Goal: Complete application form

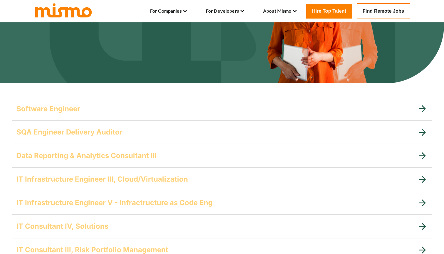
scroll to position [86, 0]
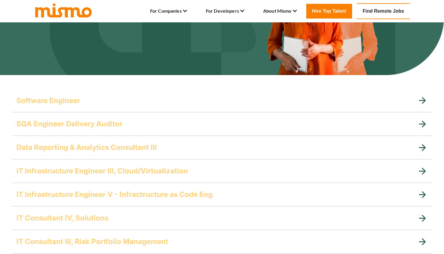
click at [102, 103] on div "Software Engineer" at bounding box center [216, 100] width 401 height 9
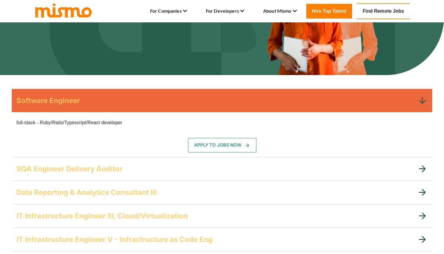
click at [228, 149] on button "Apply To Jobs Now" at bounding box center [222, 145] width 68 height 14
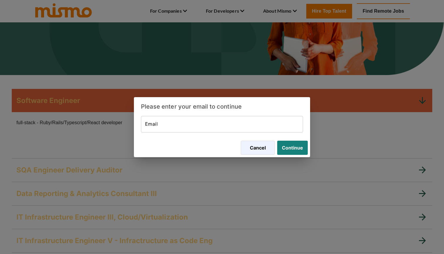
click at [175, 127] on input "Email" at bounding box center [222, 124] width 162 height 16
type input "geraldcydonia@gmail.com"
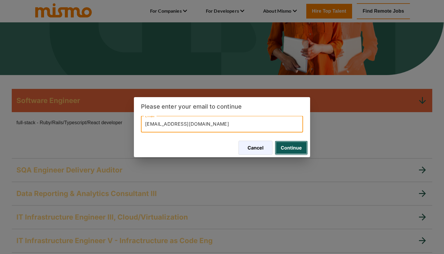
click at [292, 144] on button "Continue" at bounding box center [291, 147] width 33 height 14
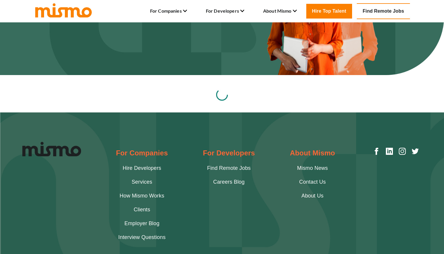
scroll to position [109, 0]
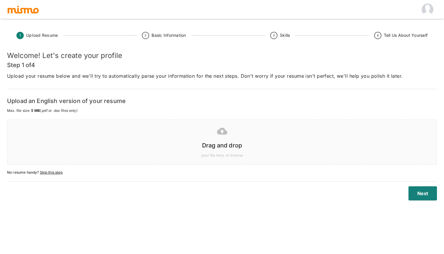
click at [217, 137] on div at bounding box center [221, 130] width 420 height 15
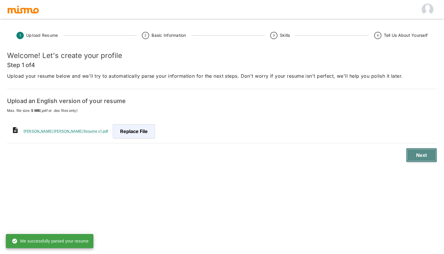
click at [416, 153] on button "Next" at bounding box center [421, 155] width 31 height 14
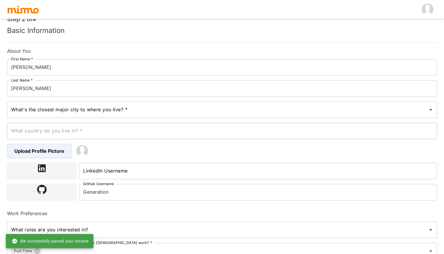
scroll to position [58, 0]
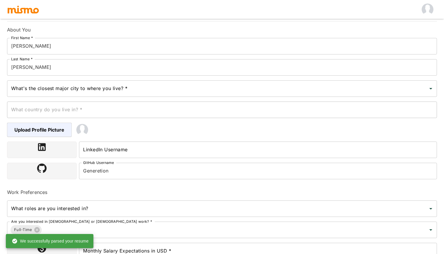
click at [150, 91] on input "What's the closest major city to where you live? *" at bounding box center [218, 88] width 416 height 11
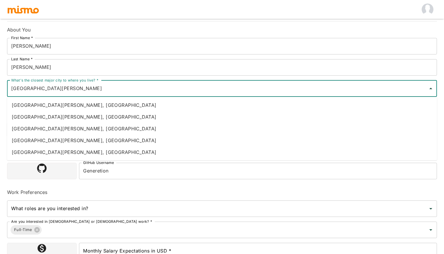
click at [118, 115] on li "[GEOGRAPHIC_DATA][PERSON_NAME], [GEOGRAPHIC_DATA]" at bounding box center [222, 117] width 430 height 12
type input "[GEOGRAPHIC_DATA][PERSON_NAME], [GEOGRAPHIC_DATA]"
type input "[GEOGRAPHIC_DATA]"
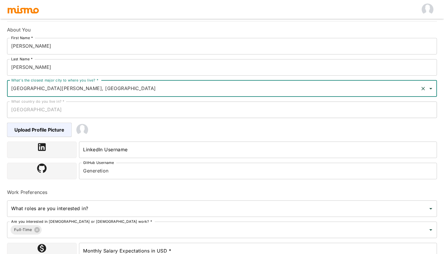
type input "[GEOGRAPHIC_DATA][PERSON_NAME], [GEOGRAPHIC_DATA]"
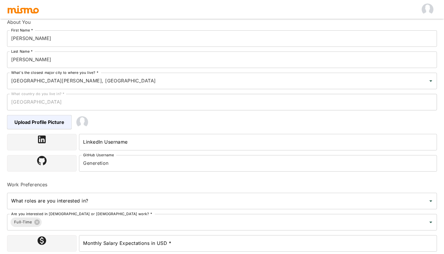
scroll to position [74, 0]
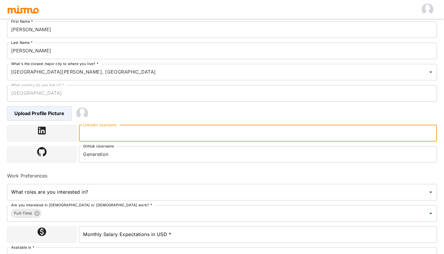
click at [98, 134] on input "LinkedIn Username" at bounding box center [258, 133] width 358 height 16
paste input "[URL][DOMAIN_NAME][PERSON_NAME]"
type input "[URL][DOMAIN_NAME][PERSON_NAME]"
click at [106, 158] on input "Generetion" at bounding box center [258, 154] width 358 height 16
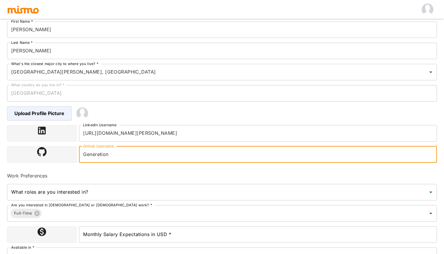
click at [114, 173] on h6 "Work Preferences" at bounding box center [222, 175] width 430 height 7
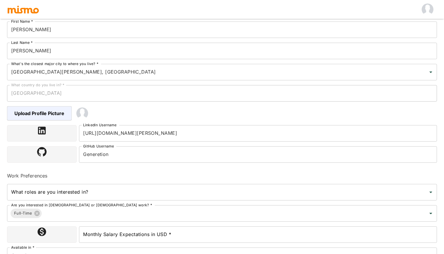
scroll to position [108, 0]
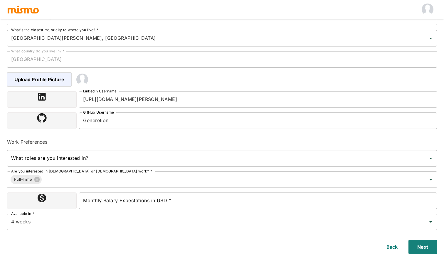
click at [113, 160] on input "What roles are you interested in?" at bounding box center [218, 157] width 416 height 11
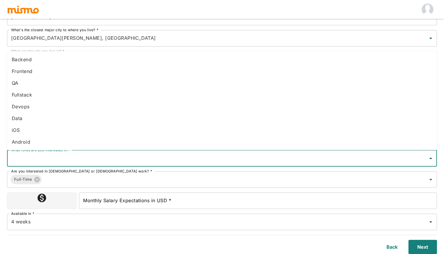
click at [89, 98] on li "Fullstack" at bounding box center [222, 95] width 430 height 12
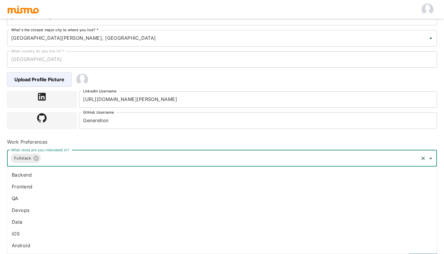
click at [128, 155] on input "What roles are you interested in?" at bounding box center [230, 157] width 376 height 11
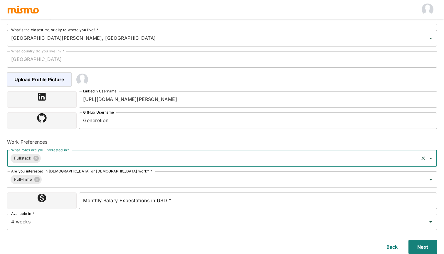
click at [122, 162] on input "What roles are you interested in?" at bounding box center [230, 157] width 376 height 11
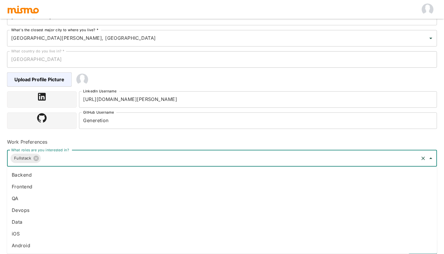
click at [61, 220] on li "Data" at bounding box center [222, 222] width 430 height 12
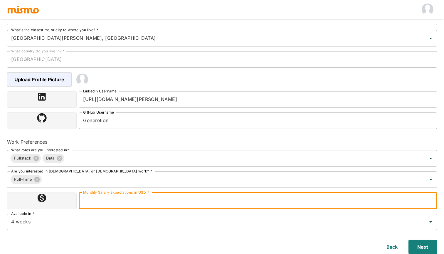
click at [113, 200] on input "Monthly Salary Expectations in USD *" at bounding box center [258, 200] width 358 height 16
type input "3000"
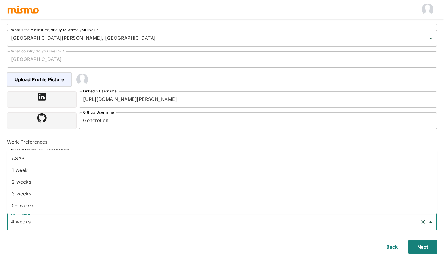
click at [40, 222] on input "4 weeks" at bounding box center [214, 221] width 408 height 11
click at [29, 160] on li "ASAP" at bounding box center [222, 158] width 430 height 12
type input "ASAP"
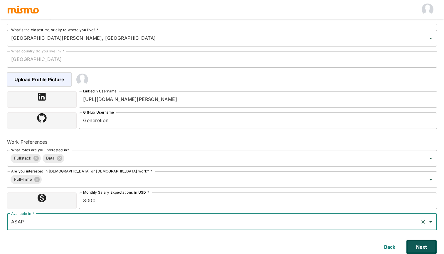
click at [420, 240] on button "Next" at bounding box center [421, 246] width 31 height 14
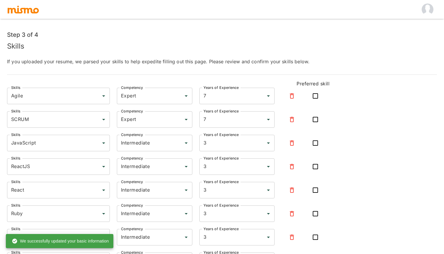
scroll to position [42, 0]
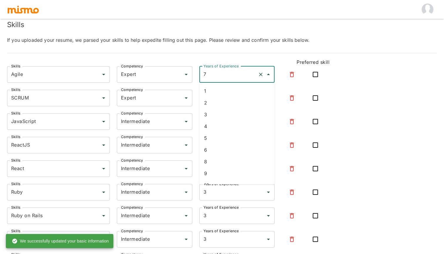
click at [224, 78] on input "7" at bounding box center [229, 74] width 54 height 11
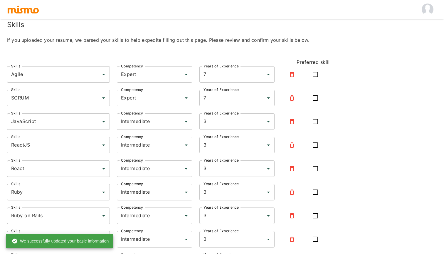
click at [158, 56] on form "Step 3 of 4 Skills If you uploaded your resume, we parsed your skills to help e…" at bounding box center [222, 243] width 430 height 474
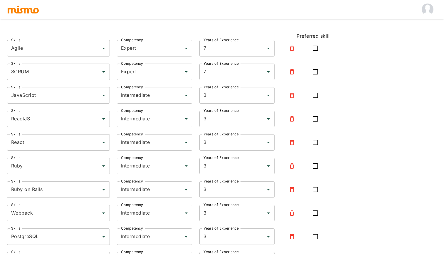
scroll to position [72, 0]
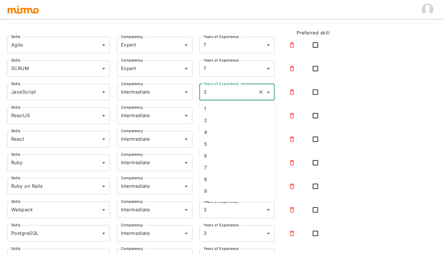
click at [228, 89] on input "3" at bounding box center [229, 91] width 54 height 11
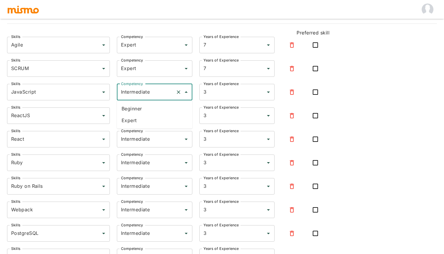
click at [168, 96] on input "Intermediate" at bounding box center [147, 91] width 54 height 11
click at [155, 124] on li "Expert" at bounding box center [155, 120] width 76 height 12
type input "Expert"
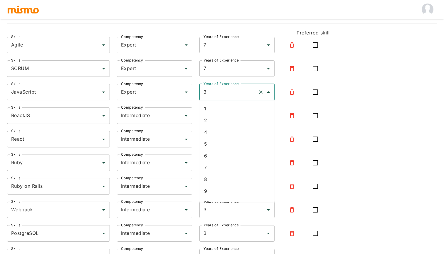
drag, startPoint x: 220, startPoint y: 96, endPoint x: 197, endPoint y: 91, distance: 23.2
click at [197, 91] on div "Years of Experience 3 Years of Experience" at bounding box center [233, 89] width 83 height 24
click at [166, 121] on div "Intermediate Competency" at bounding box center [155, 115] width 76 height 16
type input "3"
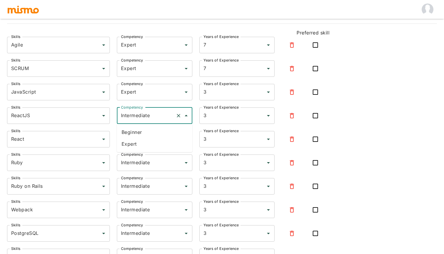
click at [155, 140] on li "Expert" at bounding box center [155, 144] width 76 height 12
click at [166, 113] on input "Expert" at bounding box center [147, 115] width 54 height 11
click at [155, 140] on li "Intermediate" at bounding box center [155, 144] width 76 height 12
type input "Intermediate"
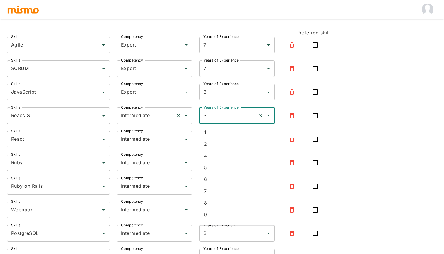
drag, startPoint x: 245, startPoint y: 115, endPoint x: 168, endPoint y: 113, distance: 77.3
click at [168, 113] on div "Skills ReactJS Skills Competency Intermediate Competency Years of Experience 3 …" at bounding box center [164, 111] width 332 height 26
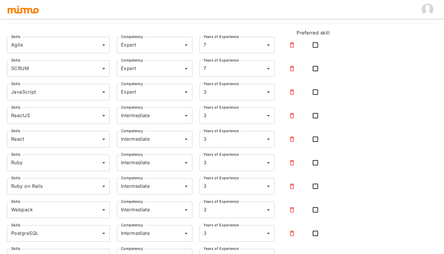
click at [2, 155] on div "Skills Ruby Skills" at bounding box center [55, 159] width 110 height 24
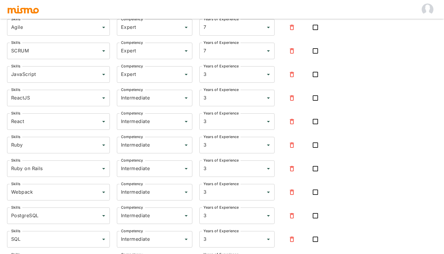
scroll to position [97, 0]
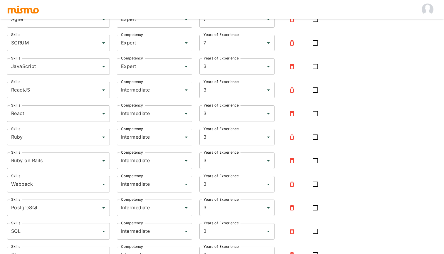
click at [288, 91] on button "button" at bounding box center [292, 90] width 14 height 14
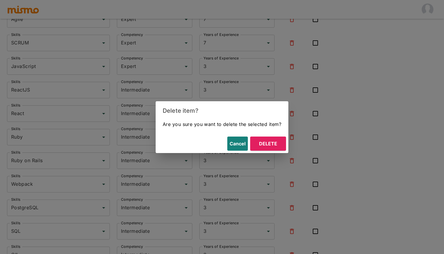
click at [267, 144] on button "Delete" at bounding box center [268, 143] width 36 height 14
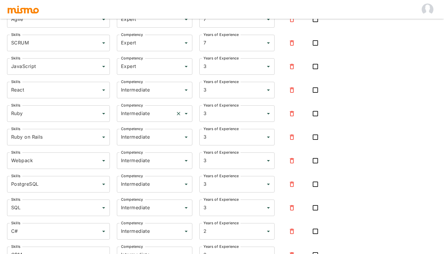
click at [185, 113] on icon "Open" at bounding box center [186, 113] width 3 height 1
click at [185, 112] on icon "Close" at bounding box center [186, 113] width 7 height 7
click at [185, 112] on icon "Open" at bounding box center [186, 113] width 7 height 7
click at [165, 139] on li "Expert" at bounding box center [155, 142] width 76 height 12
type input "Expert"
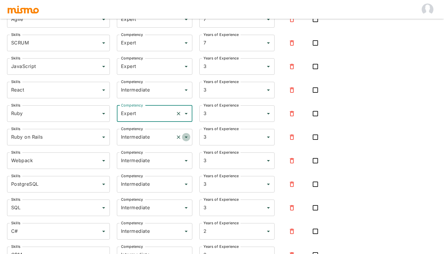
click at [185, 139] on icon "Open" at bounding box center [186, 136] width 7 height 7
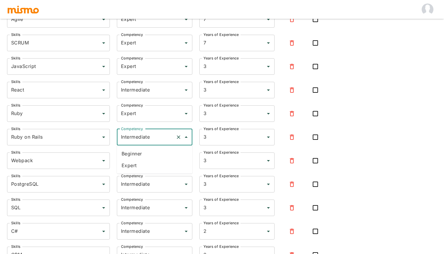
click at [158, 164] on li "Expert" at bounding box center [155, 165] width 76 height 12
type input "Expert"
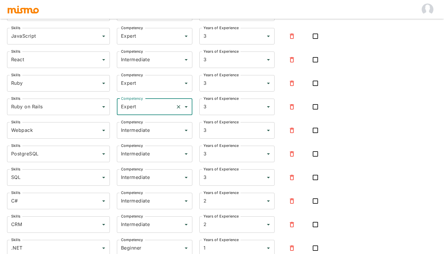
scroll to position [134, 0]
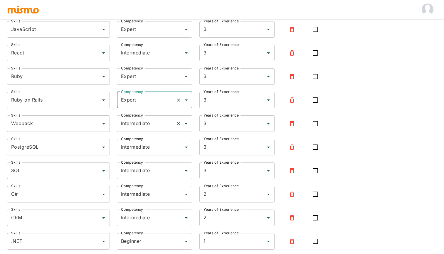
click at [182, 127] on div at bounding box center [182, 123] width 15 height 8
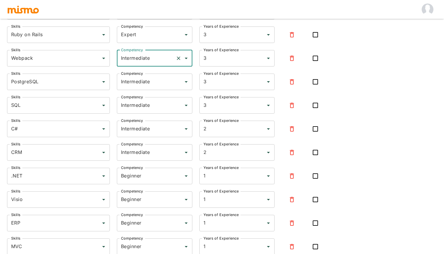
scroll to position [203, 0]
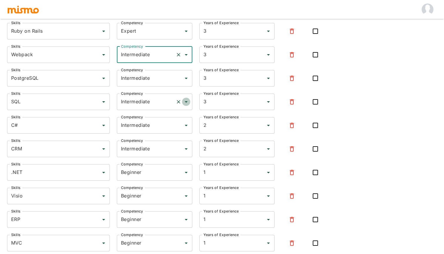
click at [189, 102] on icon "Open" at bounding box center [186, 101] width 7 height 7
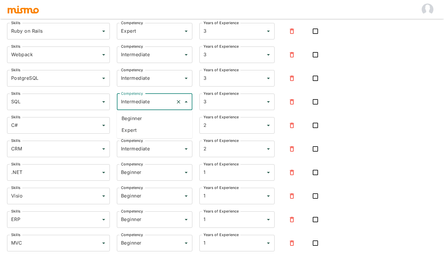
click at [173, 130] on li "Expert" at bounding box center [155, 130] width 76 height 12
type input "Expert"
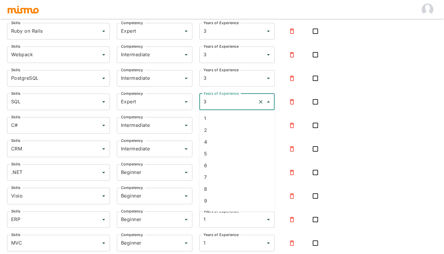
drag, startPoint x: 223, startPoint y: 104, endPoint x: 194, endPoint y: 101, distance: 29.3
click at [195, 101] on div "Years of Experience 3 Years of Experience" at bounding box center [233, 98] width 83 height 24
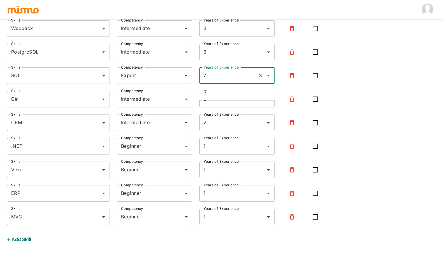
scroll to position [231, 0]
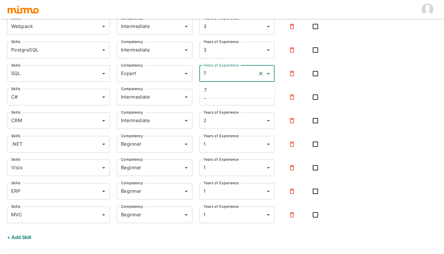
type input "3"
click at [295, 123] on button "button" at bounding box center [292, 120] width 14 height 14
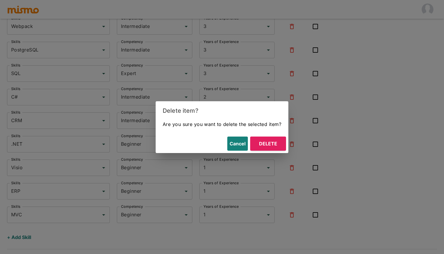
click at [260, 146] on button "Delete" at bounding box center [268, 143] width 36 height 14
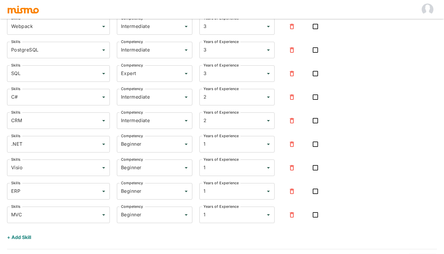
scroll to position [222, 0]
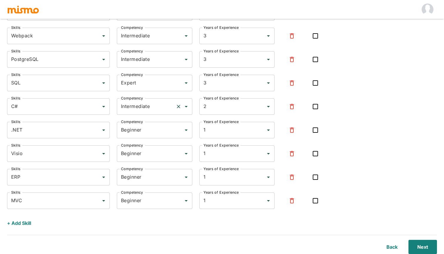
click at [171, 105] on input "Intermediate" at bounding box center [147, 106] width 54 height 11
click at [160, 132] on li "Expert" at bounding box center [155, 135] width 76 height 12
type input "Expert"
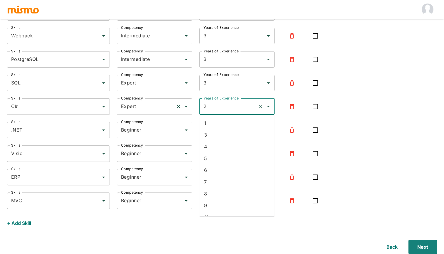
drag, startPoint x: 215, startPoint y: 106, endPoint x: 182, endPoint y: 106, distance: 33.2
click at [183, 106] on div "Skills C# Skills Competency Expert Competency Years of Experience 2 Years of Ex…" at bounding box center [164, 102] width 332 height 26
type input "7"
click at [292, 154] on icon "button" at bounding box center [292, 153] width 7 height 7
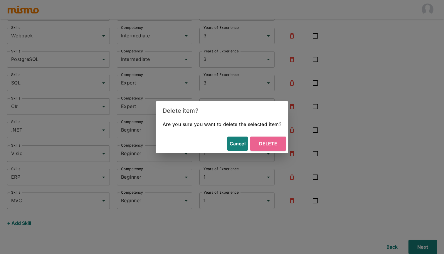
click at [272, 141] on button "Delete" at bounding box center [268, 143] width 36 height 14
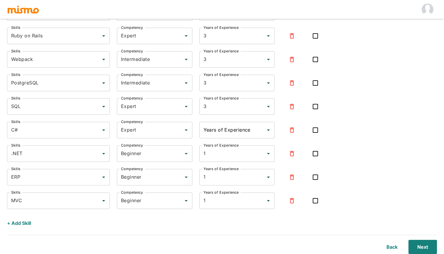
scroll to position [198, 0]
click at [293, 175] on icon "button" at bounding box center [292, 176] width 4 height 5
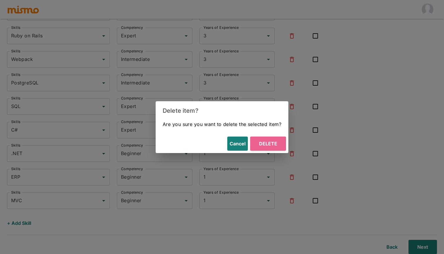
click at [273, 145] on button "Delete" at bounding box center [268, 143] width 36 height 14
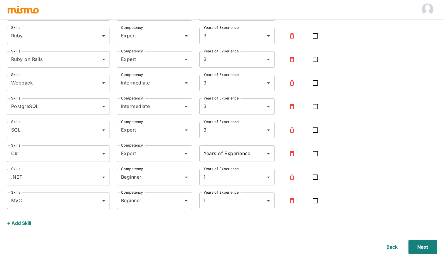
scroll to position [175, 0]
click at [292, 200] on icon "button" at bounding box center [292, 200] width 7 height 7
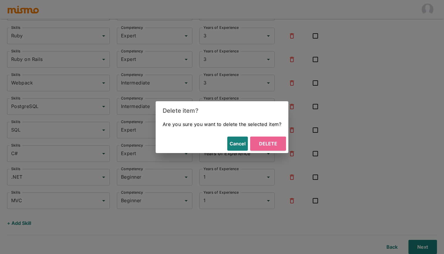
click at [277, 143] on button "Delete" at bounding box center [268, 143] width 36 height 14
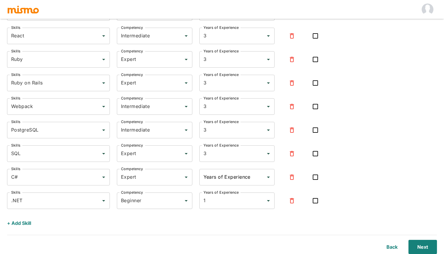
scroll to position [151, 0]
click at [248, 184] on div "Years of Experience" at bounding box center [238, 177] width 76 height 16
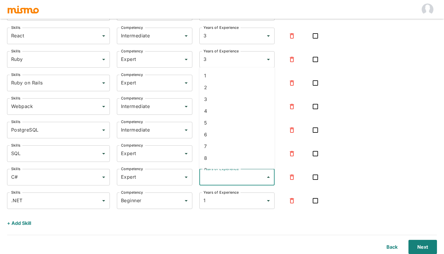
click at [239, 146] on li "7" at bounding box center [238, 146] width 76 height 12
type input "7"
click at [234, 202] on input "1" at bounding box center [229, 200] width 54 height 11
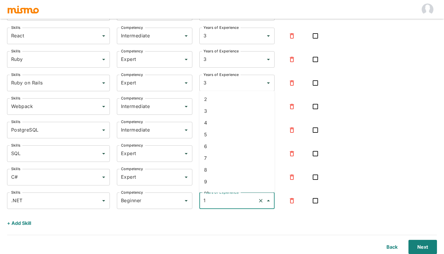
click at [234, 158] on li "7" at bounding box center [238, 158] width 76 height 12
type input "7"
click at [182, 200] on button "Open" at bounding box center [186, 200] width 8 height 8
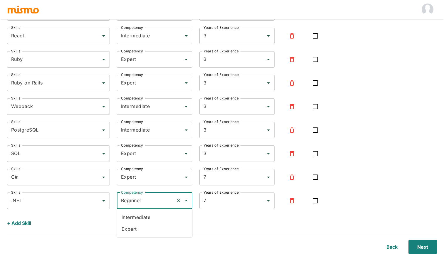
click at [159, 228] on li "Expert" at bounding box center [155, 229] width 76 height 12
type input "Expert"
click at [24, 220] on button "+ Add Skill" at bounding box center [19, 223] width 24 height 14
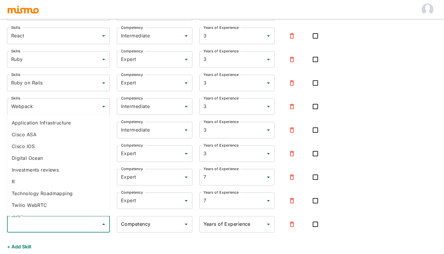
click at [31, 224] on input "Skills" at bounding box center [54, 223] width 89 height 11
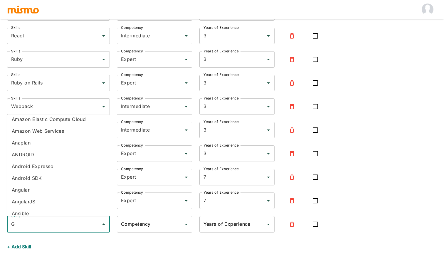
scroll to position [0, 0]
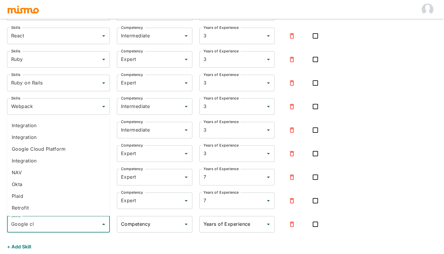
click at [24, 151] on li "Google Cloud Platform" at bounding box center [58, 149] width 103 height 12
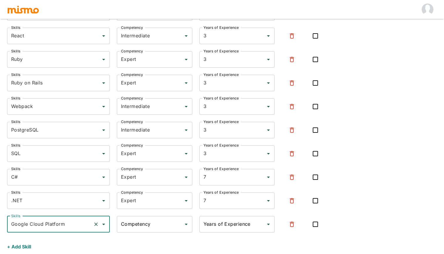
type input "Google Cloud Platform"
click at [160, 229] on input "Competency" at bounding box center [150, 223] width 61 height 11
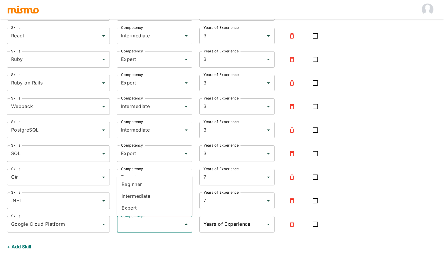
click at [152, 200] on li "Intermediate" at bounding box center [155, 196] width 76 height 12
type input "Intermediate"
click at [214, 217] on div "Years of Experience" at bounding box center [238, 224] width 76 height 16
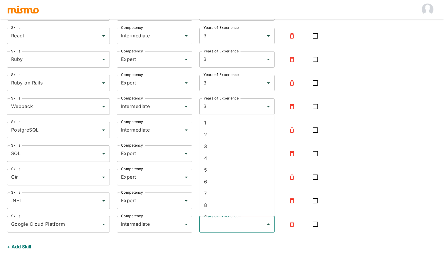
click at [226, 124] on li "1" at bounding box center [238, 123] width 76 height 12
type input "1"
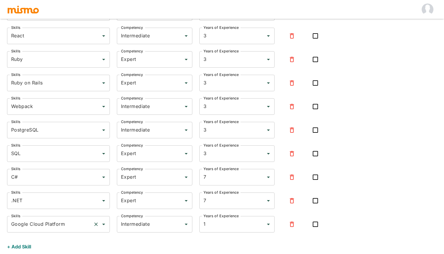
scroll to position [175, 0]
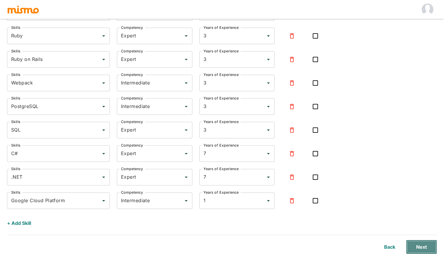
click at [426, 243] on button "Next" at bounding box center [421, 246] width 31 height 14
